Goal: Navigation & Orientation: Understand site structure

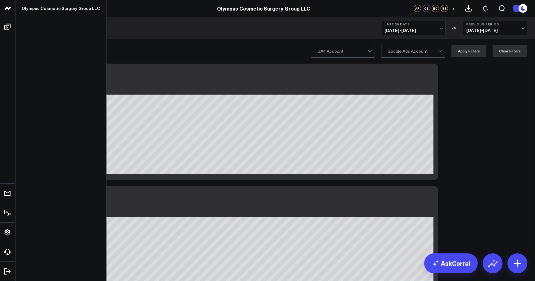
click at [9, 4] on link at bounding box center [7, 8] width 15 height 17
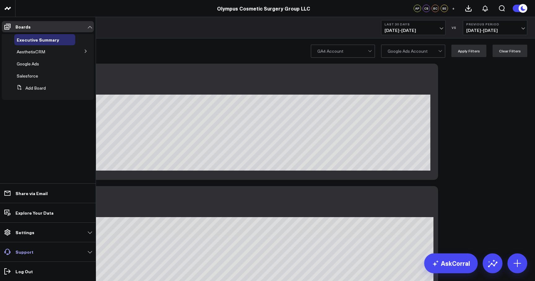
click at [24, 247] on link "Support" at bounding box center [48, 251] width 92 height 11
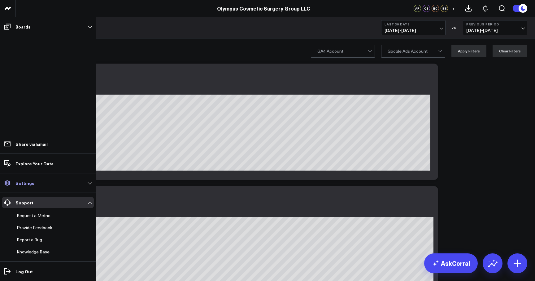
click at [35, 183] on link "Settings" at bounding box center [48, 182] width 92 height 11
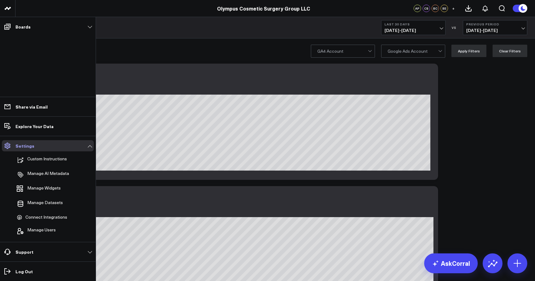
click at [39, 147] on link "Settings" at bounding box center [48, 145] width 92 height 11
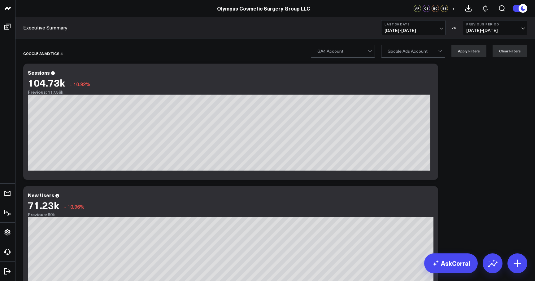
click at [289, 7] on link "Olympus Cosmetic Surgery Group LLC" at bounding box center [263, 8] width 93 height 7
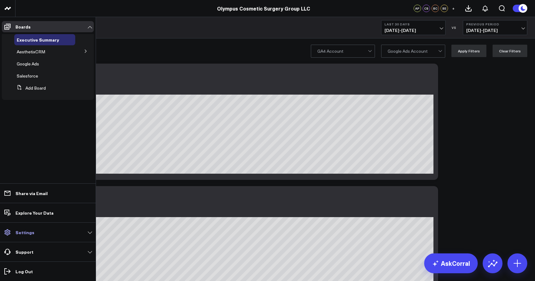
click at [56, 230] on link "Settings" at bounding box center [48, 231] width 92 height 11
click at [29, 249] on p "Support" at bounding box center [24, 251] width 18 height 5
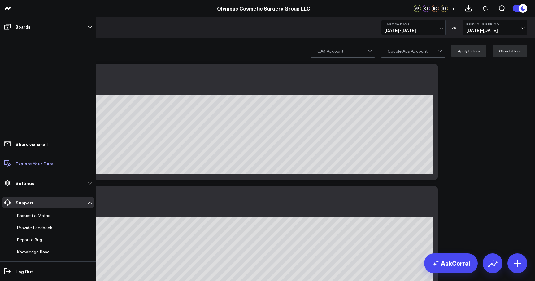
click at [35, 167] on link "Explore Your Data" at bounding box center [48, 163] width 92 height 11
